Goal: Browse casually

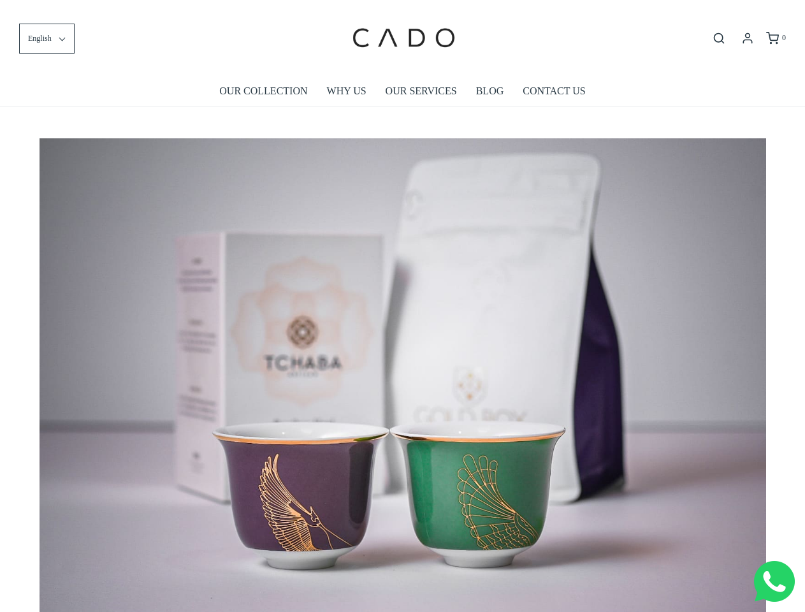
scroll to position [0, 7270]
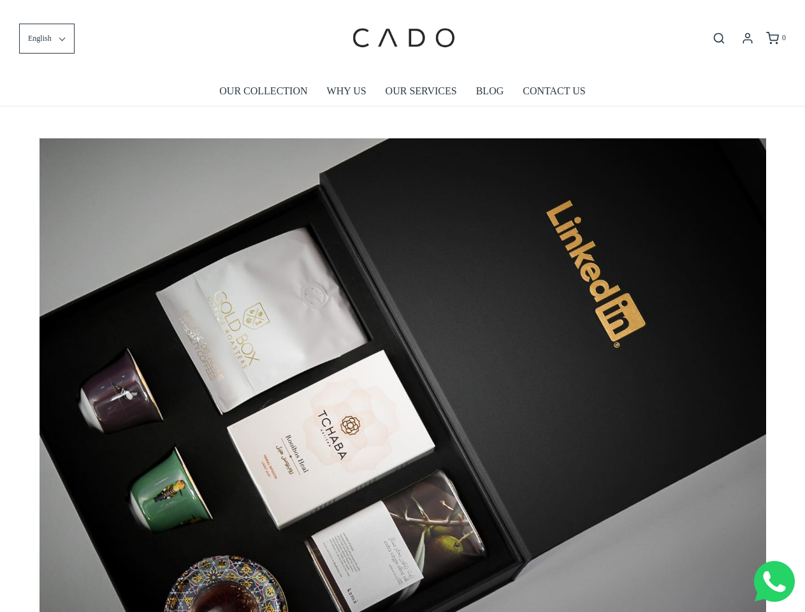
click at [402, 306] on img at bounding box center [403, 380] width 727 height 485
click at [47, 38] on span "English" at bounding box center [40, 39] width 24 height 12
click at [719, 38] on icon "Open search bar" at bounding box center [719, 38] width 15 height 13
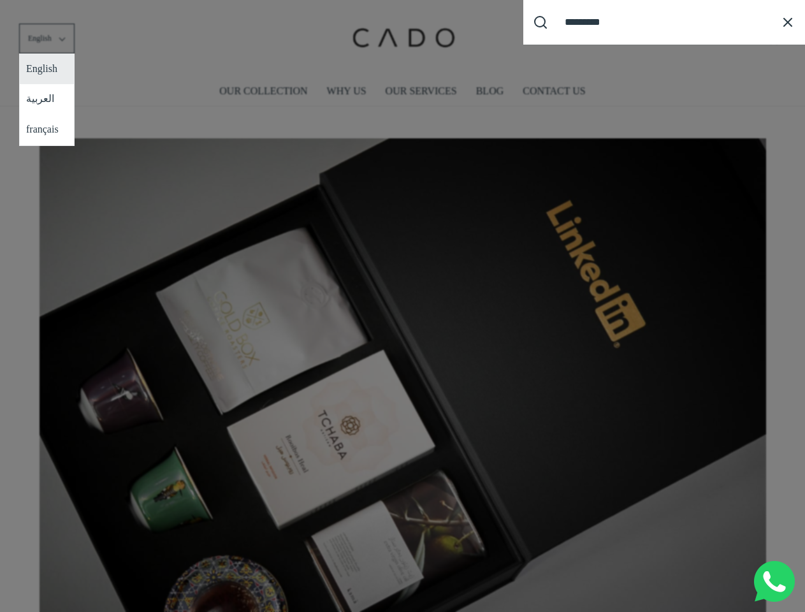
click at [403, 371] on div "Search our site cadogifting Loading..." at bounding box center [402, 306] width 805 height 612
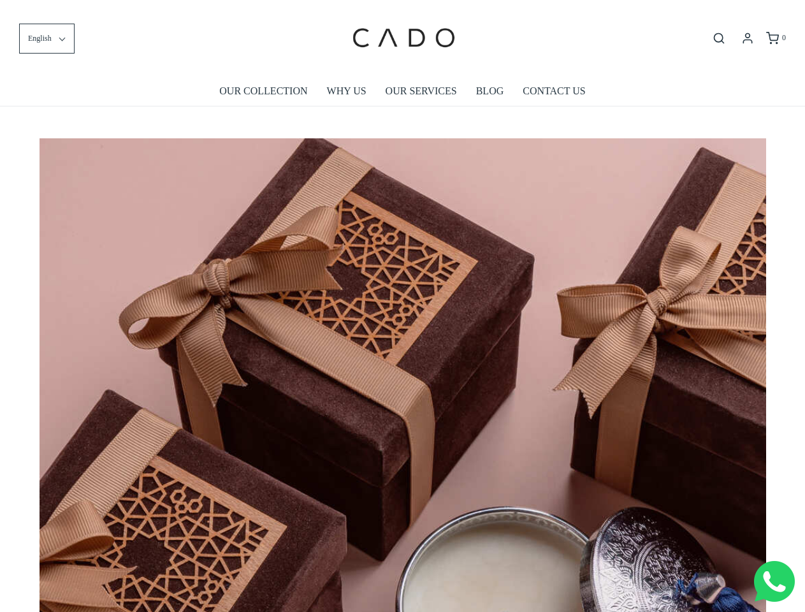
scroll to position [0, 6543]
